Goal: Task Accomplishment & Management: Manage account settings

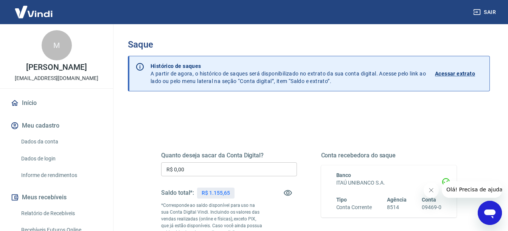
click at [201, 170] on input "R$ 0,00" at bounding box center [229, 170] width 136 height 14
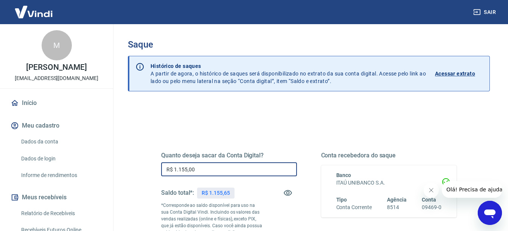
type input "R$ 1.155,00"
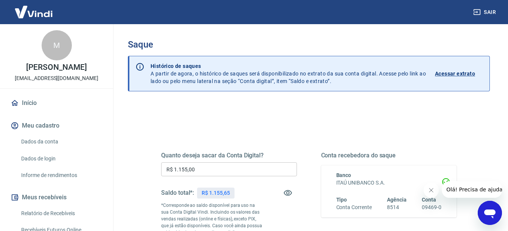
click at [150, 203] on div "Quanto deseja sacar da Conta Digital? R$ 1.155,00 ​ Saldo total*: R$ 1.155,65 *…" at bounding box center [308, 210] width 331 height 183
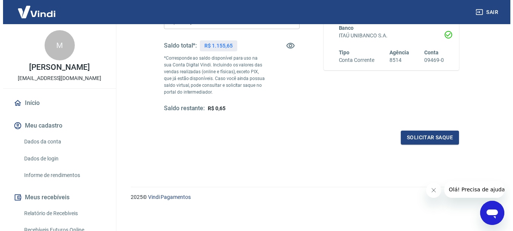
scroll to position [149, 0]
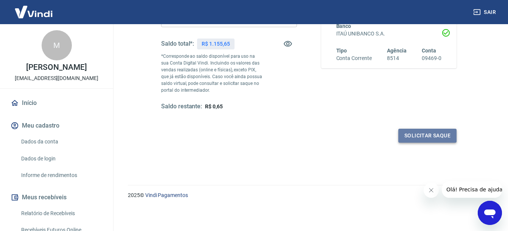
click at [423, 133] on button "Solicitar saque" at bounding box center [427, 136] width 58 height 14
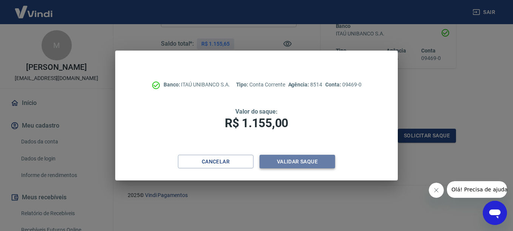
click at [288, 159] on button "Validar saque" at bounding box center [298, 162] width 76 height 14
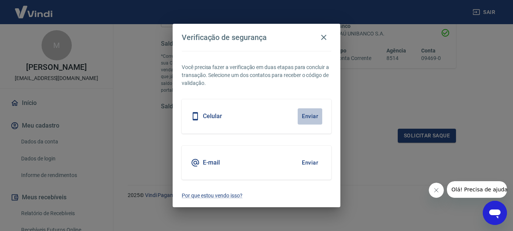
click at [314, 114] on button "Enviar" at bounding box center [310, 116] width 25 height 16
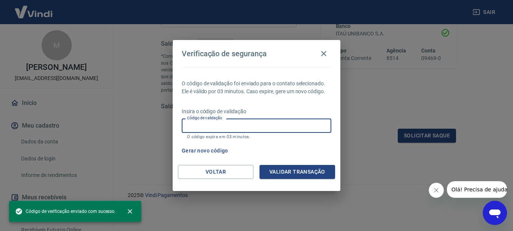
click at [190, 122] on input "Código de validação" at bounding box center [257, 126] width 150 height 14
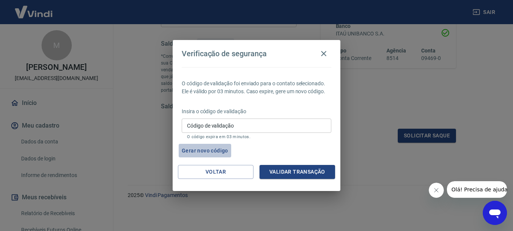
click at [208, 152] on button "Gerar novo código" at bounding box center [205, 151] width 53 height 14
click at [208, 153] on button "Gerar novo código" at bounding box center [205, 151] width 53 height 14
